Goal: Task Accomplishment & Management: Manage account settings

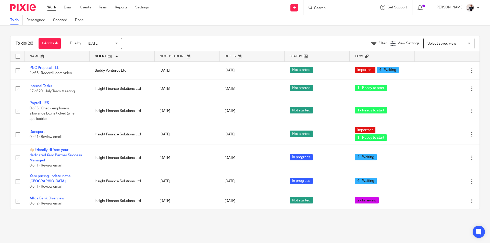
scroll to position [153, 0]
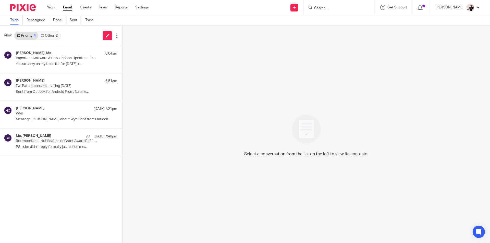
click at [52, 35] on link "Other 2" at bounding box center [49, 36] width 22 height 8
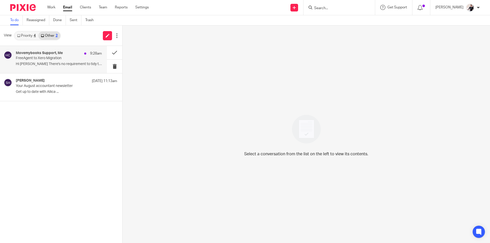
click at [64, 60] on p "FreeAgent to Xero Migration" at bounding box center [50, 58] width 69 height 4
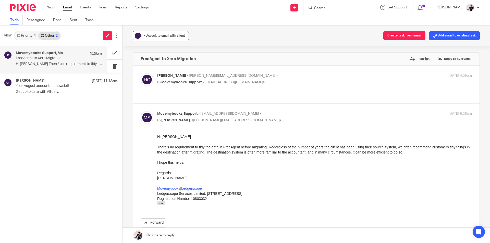
click at [170, 34] on span "+ Associate email with client" at bounding box center [164, 35] width 41 height 3
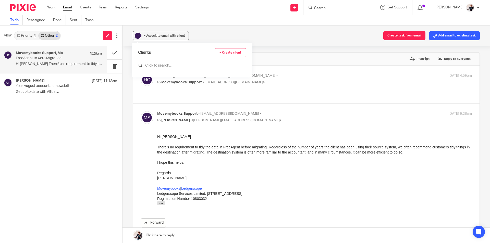
click at [162, 66] on input "text" at bounding box center [192, 65] width 108 height 5
type input "bud"
click at [139, 91] on input "checkbox" at bounding box center [140, 91] width 4 height 4
checkbox input "true"
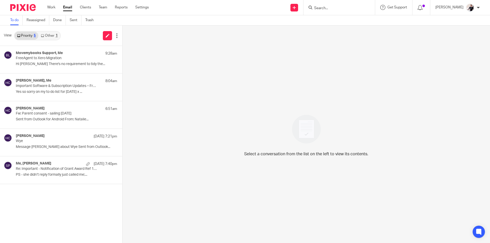
click at [54, 33] on link "Other 1" at bounding box center [49, 36] width 22 height 8
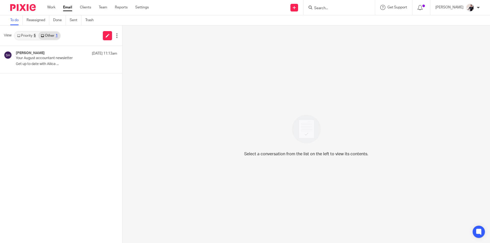
click at [35, 35] on div "5" at bounding box center [35, 36] width 2 height 4
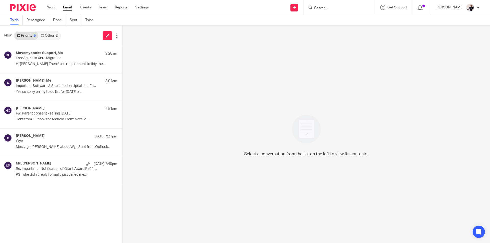
click at [56, 34] on div "2" at bounding box center [57, 36] width 2 height 4
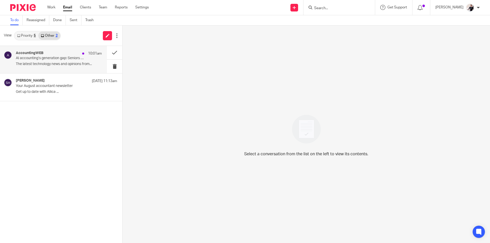
click at [82, 66] on p "The latest technology news and opinions from..." at bounding box center [59, 64] width 86 height 4
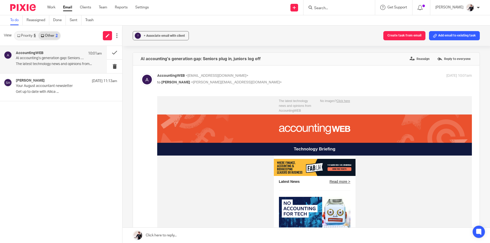
scroll to position [153, 0]
